Goal: Task Accomplishment & Management: Manage account settings

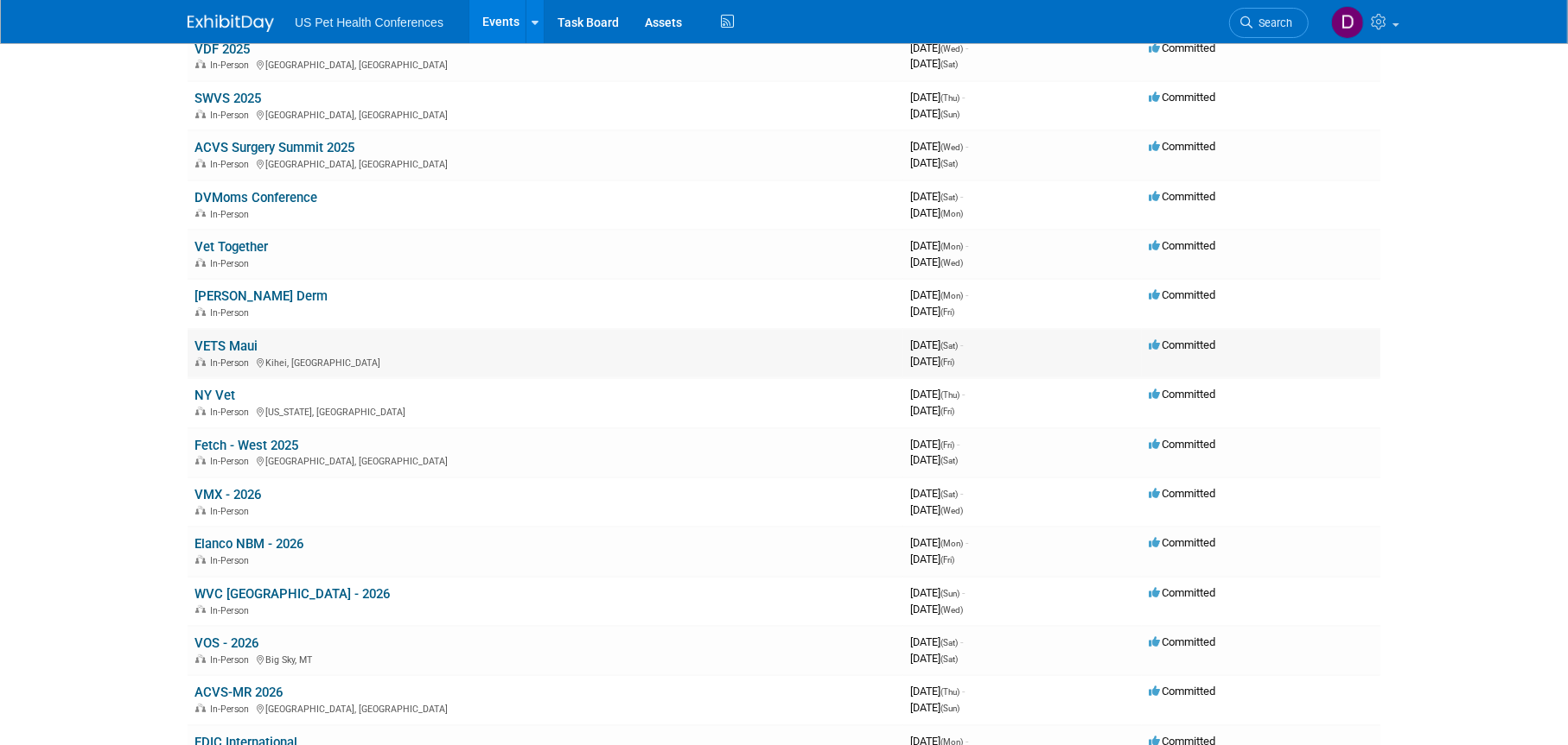
scroll to position [259, 0]
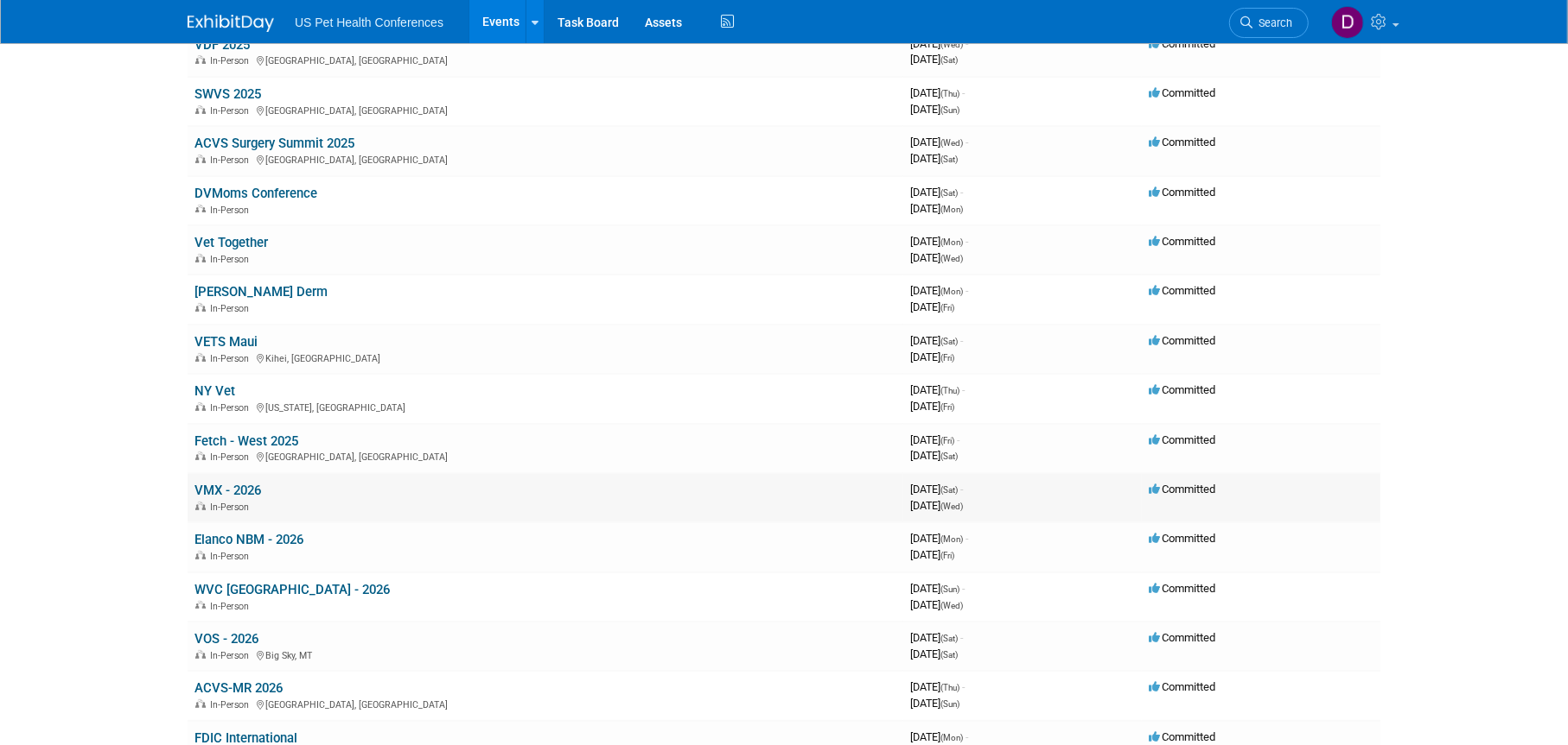
click at [240, 488] on link "VMX - 2026" at bounding box center [227, 491] width 66 height 16
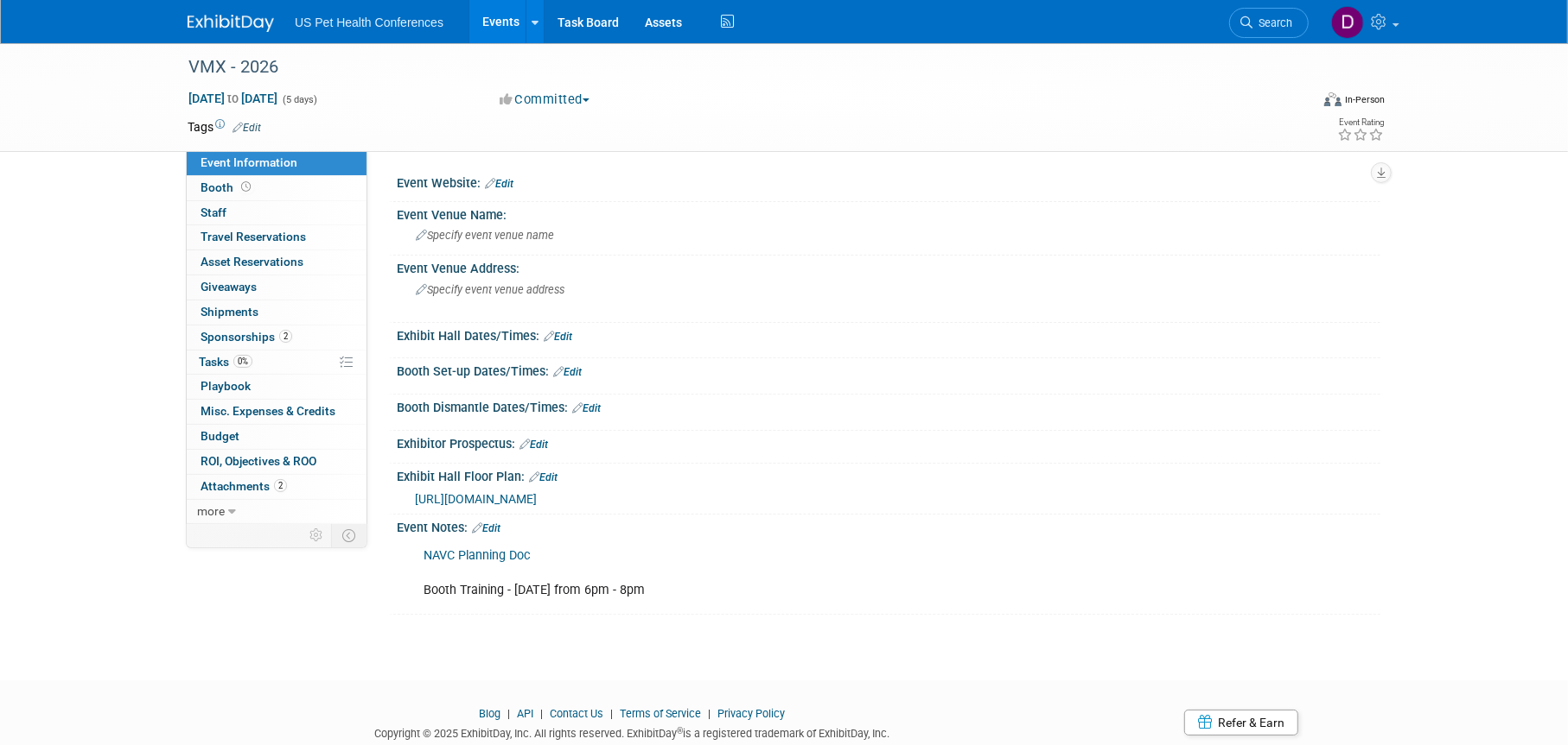
click at [512, 500] on span "https://maps.goeshow.com/vg/annual/2026" at bounding box center [476, 499] width 122 height 14
click at [456, 500] on span "https://maps.goeshow.com/vg/annual/2026" at bounding box center [476, 499] width 122 height 14
click at [557, 477] on link "Edit" at bounding box center [543, 477] width 29 height 12
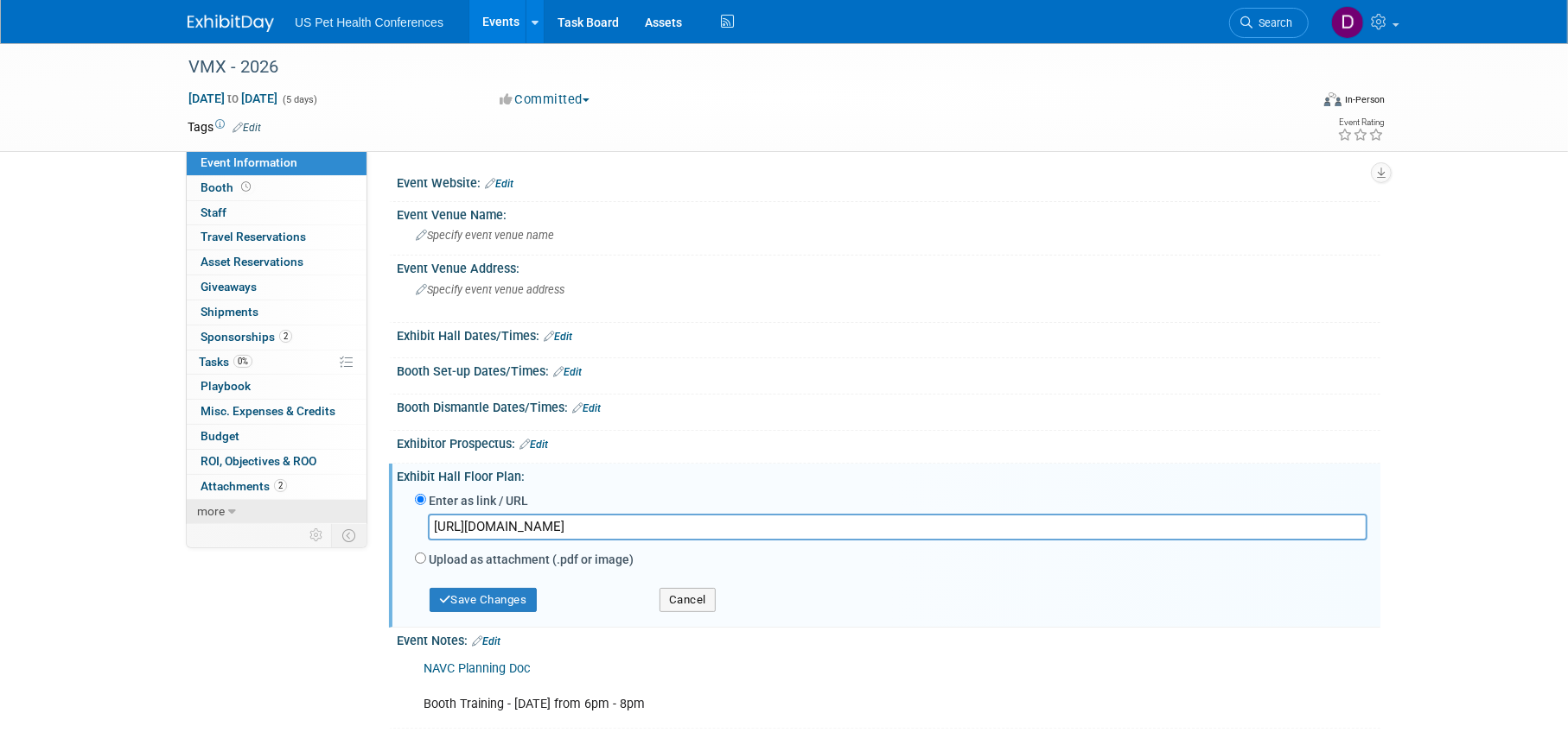
drag, startPoint x: 732, startPoint y: 527, endPoint x: 346, endPoint y: 519, distance: 386.1
click at [346, 519] on div "Event Information Event Info Booth Booth 0 Staff 0 Staff 0 Travel Reservations …" at bounding box center [784, 386] width 1219 height 686
click at [498, 612] on button "Save Changes" at bounding box center [482, 600] width 107 height 24
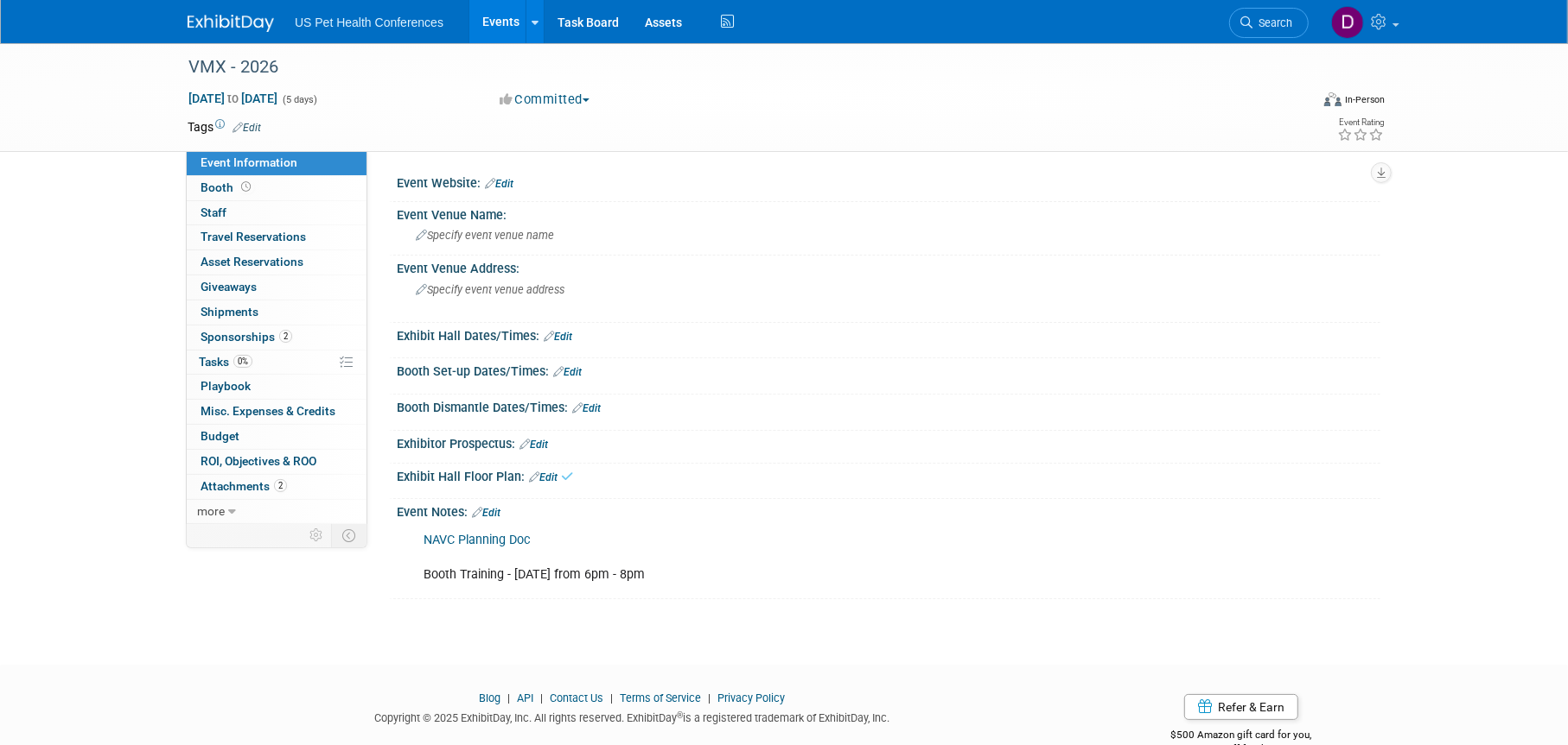
click at [507, 20] on link "Events" at bounding box center [501, 22] width 63 height 43
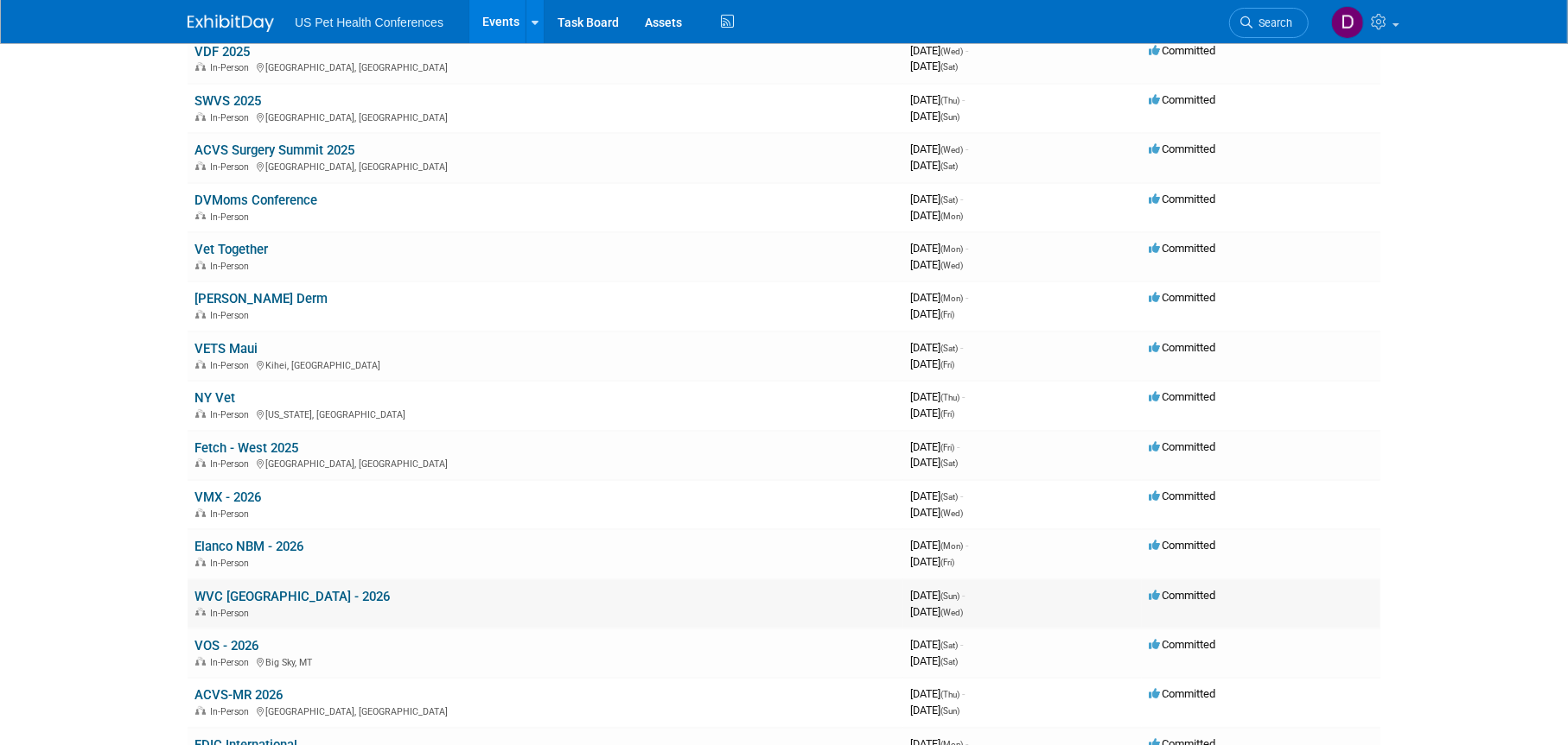
scroll to position [259, 0]
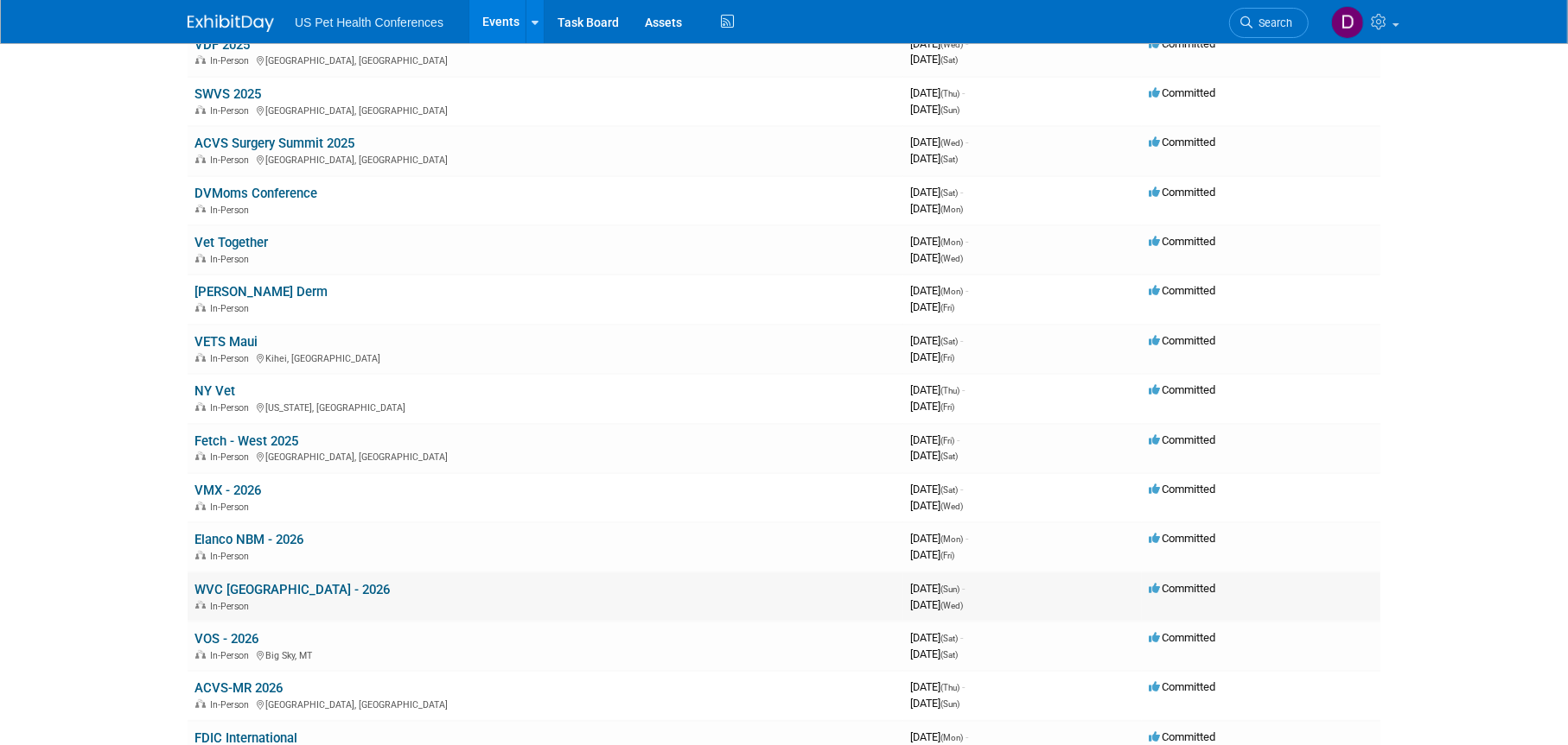
click at [244, 587] on link "WVC [GEOGRAPHIC_DATA] - 2026" at bounding box center [293, 590] width 196 height 16
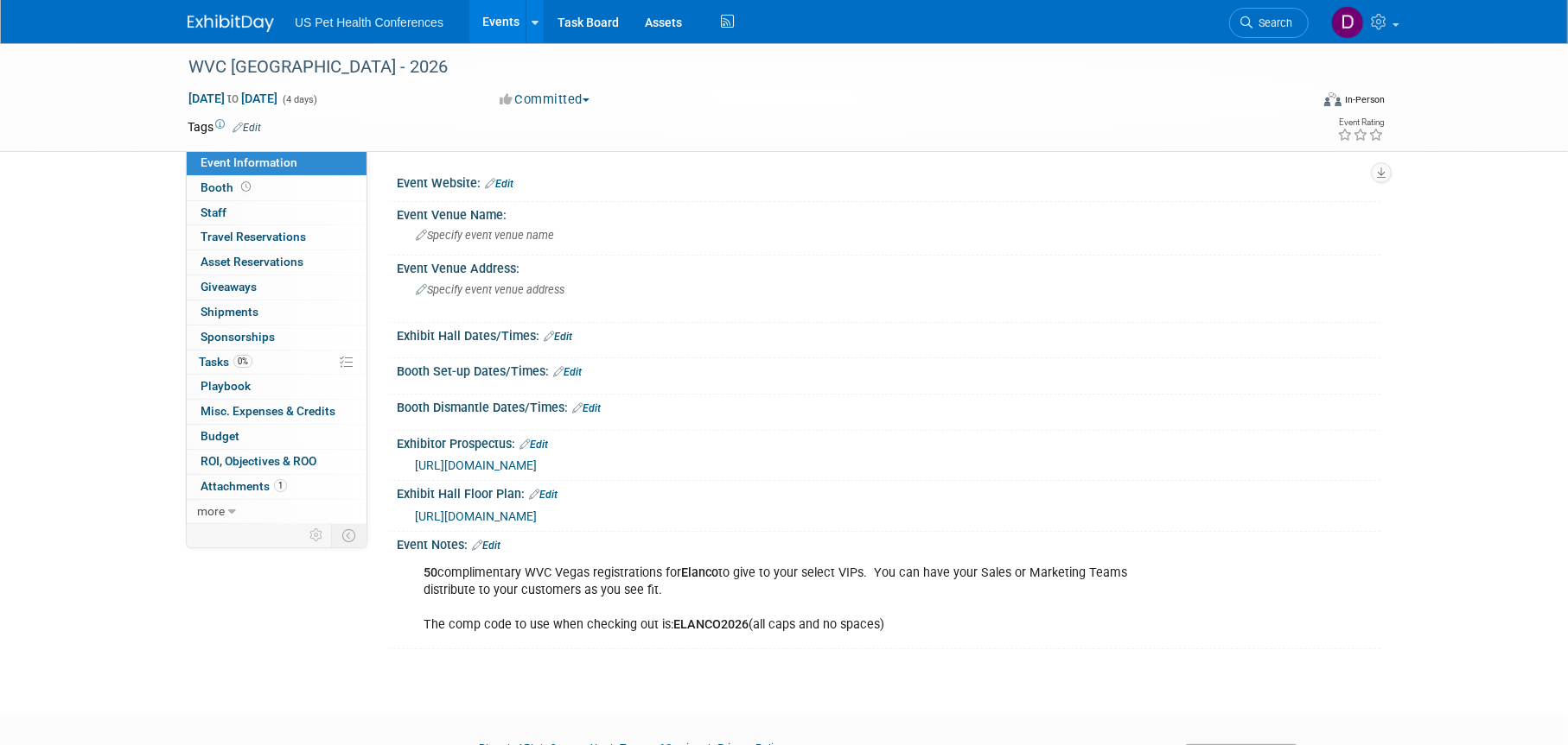
click at [537, 515] on span "[URL][DOMAIN_NAME]" at bounding box center [476, 517] width 122 height 14
